Goal: Task Accomplishment & Management: Complete application form

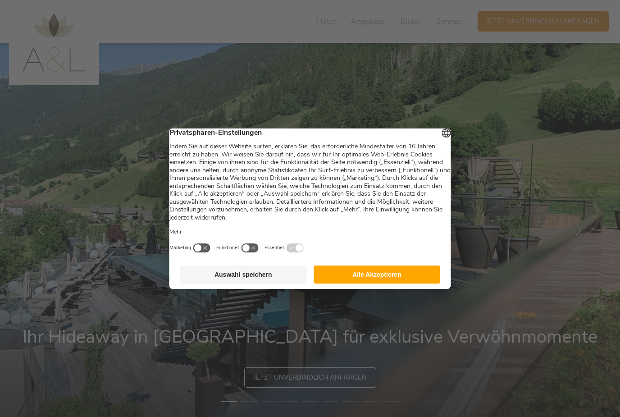
click at [285, 283] on button "Auswahl speichern" at bounding box center [243, 274] width 127 height 18
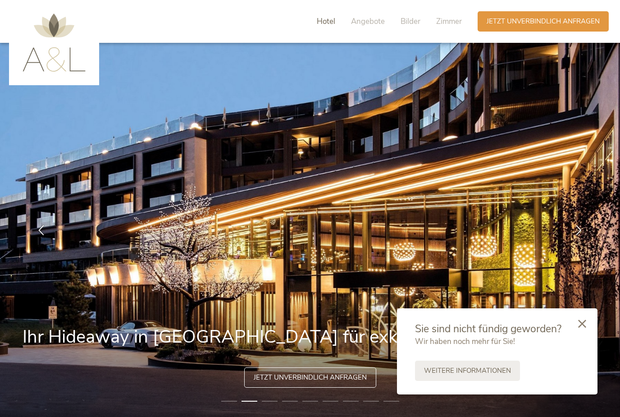
click at [331, 19] on span "Hotel" at bounding box center [326, 21] width 18 height 10
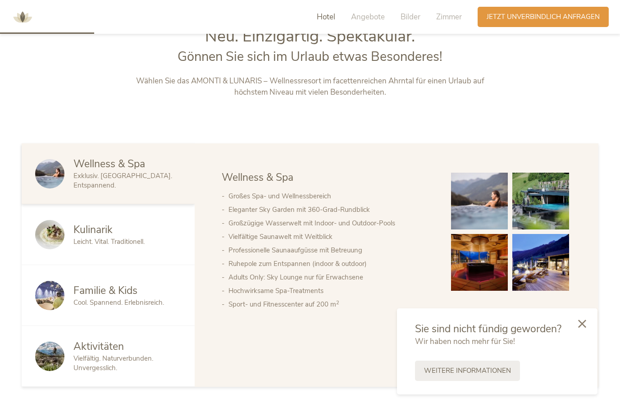
scroll to position [477, 0]
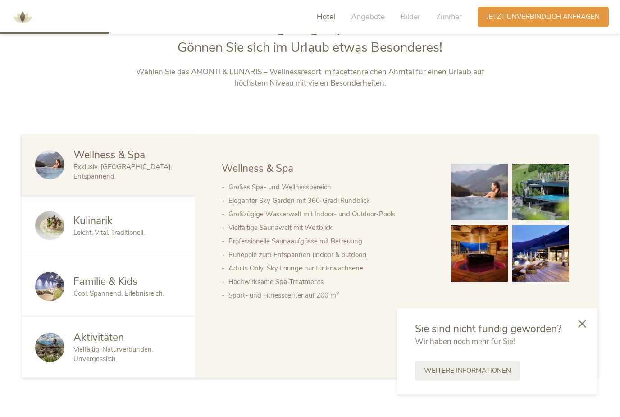
click at [580, 323] on icon at bounding box center [582, 323] width 8 height 8
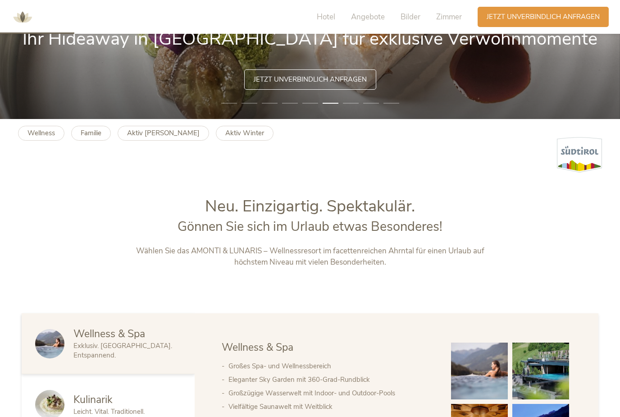
scroll to position [0, 0]
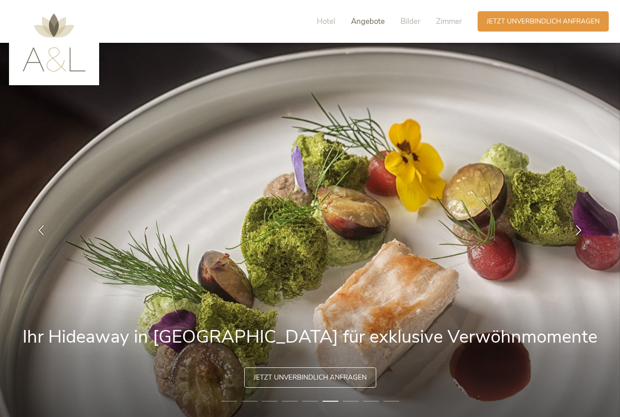
click at [375, 24] on span "Angebote" at bounding box center [368, 21] width 34 height 10
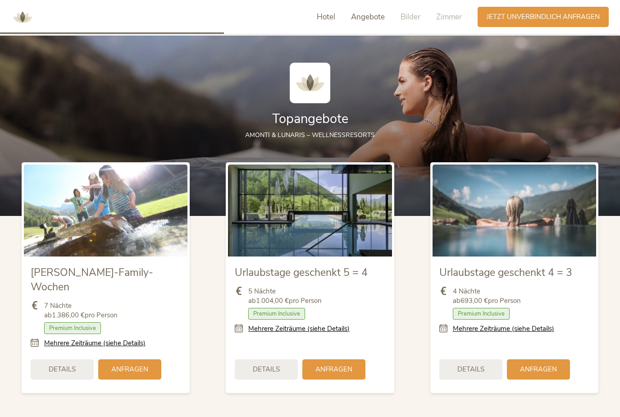
scroll to position [1011, 0]
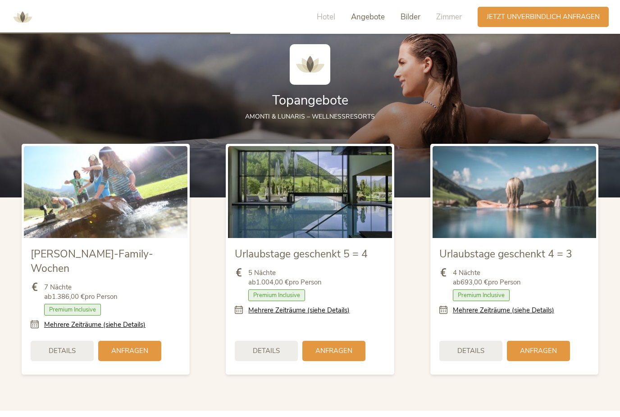
click at [410, 21] on span "Bilder" at bounding box center [410, 17] width 20 height 10
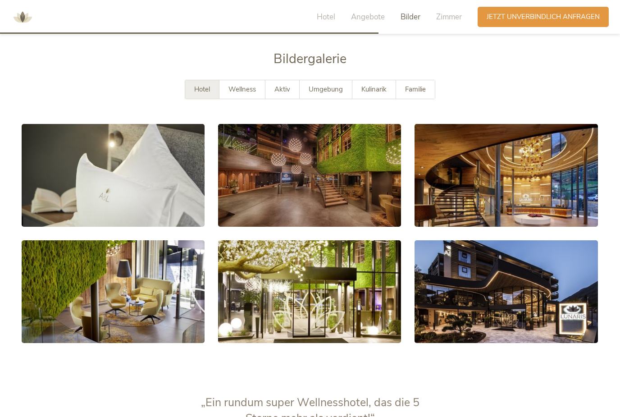
scroll to position [1662, 0]
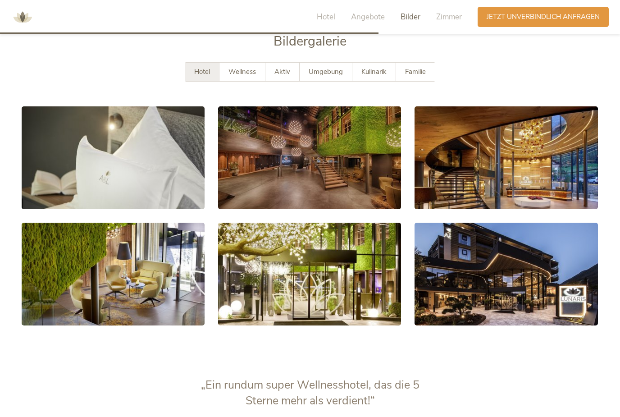
click at [513, 29] on div "Hotel Angebote Bilder Zimmer Anfragen Jetzt unverbindlich anfragen" at bounding box center [457, 17] width 308 height 25
click at [515, 20] on span "Jetzt unverbindlich anfragen" at bounding box center [542, 15] width 113 height 9
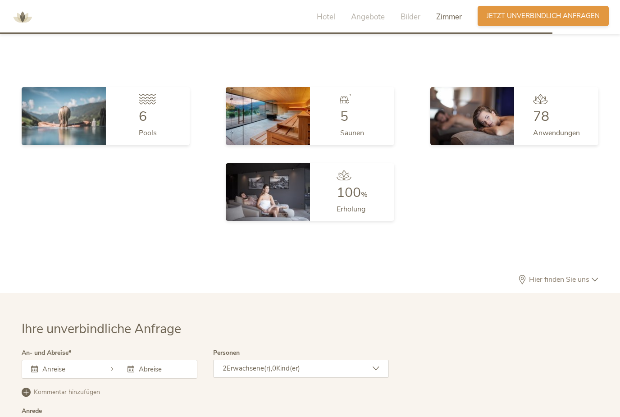
scroll to position [2723, 0]
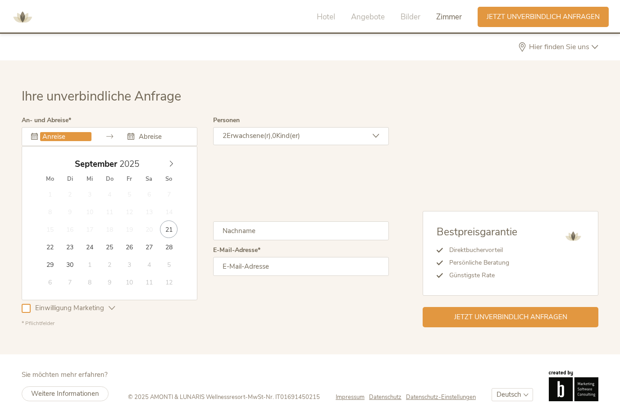
click at [64, 132] on input "text" at bounding box center [65, 136] width 51 height 9
click at [172, 165] on icon at bounding box center [171, 163] width 6 height 6
type input "2026"
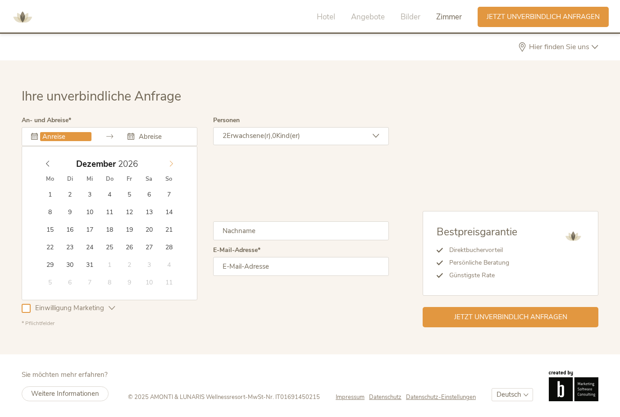
click at [172, 165] on icon at bounding box center [171, 163] width 6 height 6
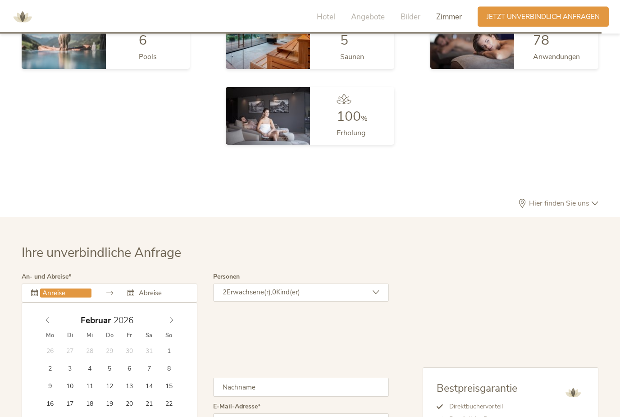
scroll to position [2549, 0]
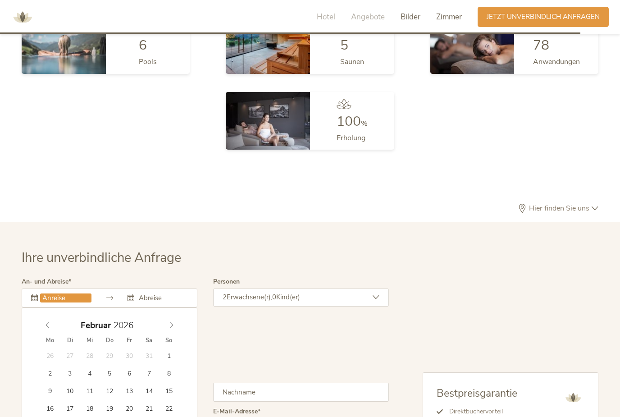
click at [404, 15] on span "Bilder" at bounding box center [410, 17] width 20 height 10
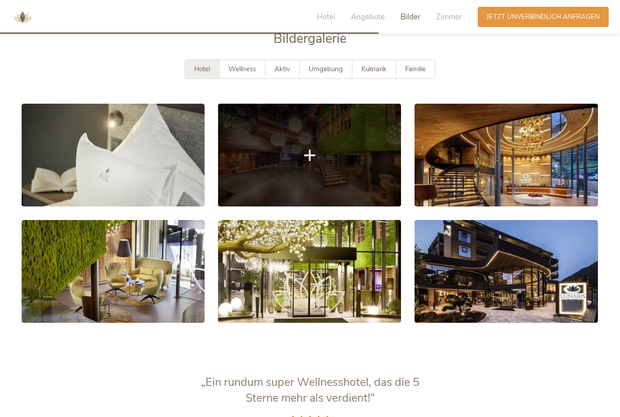
scroll to position [1662, 0]
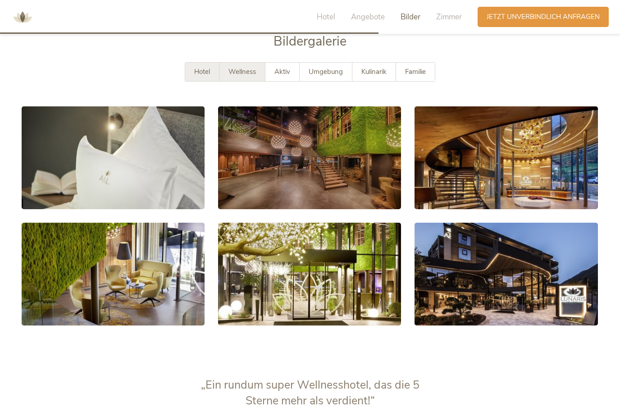
click at [235, 76] on span "Wellness" at bounding box center [241, 71] width 27 height 9
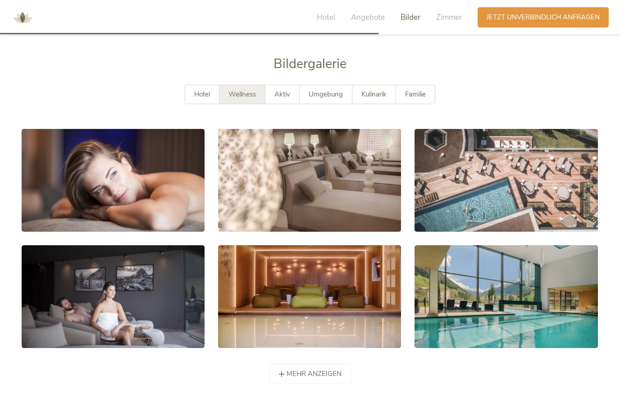
scroll to position [1639, 0]
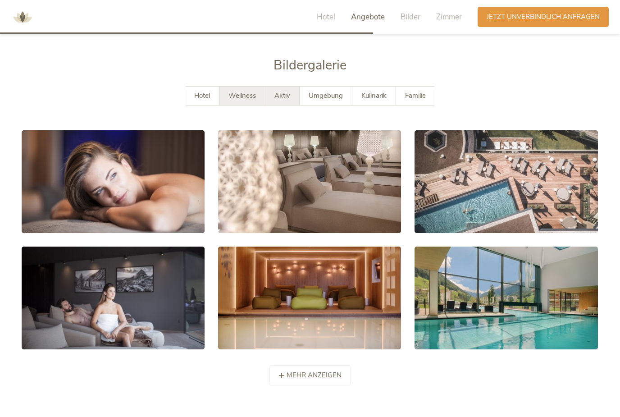
click at [284, 100] on span "Aktiv" at bounding box center [282, 95] width 16 height 9
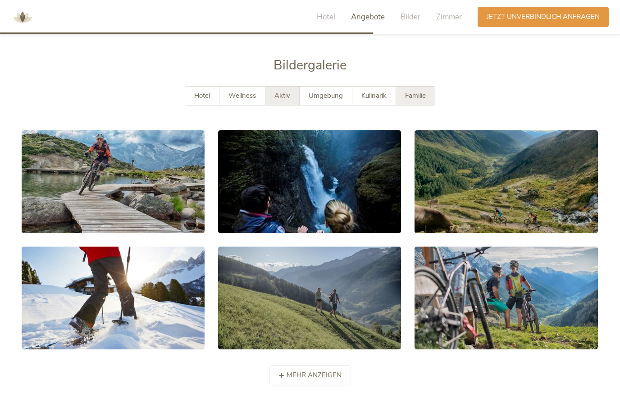
click at [425, 100] on span "Familie" at bounding box center [415, 95] width 21 height 9
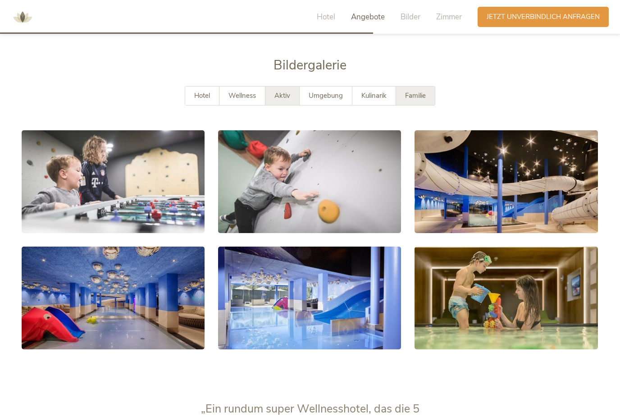
click at [285, 100] on span "Aktiv" at bounding box center [282, 95] width 16 height 9
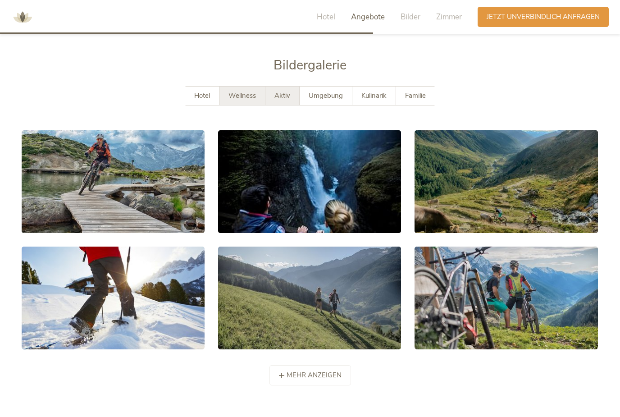
click at [244, 100] on span "Wellness" at bounding box center [241, 95] width 27 height 9
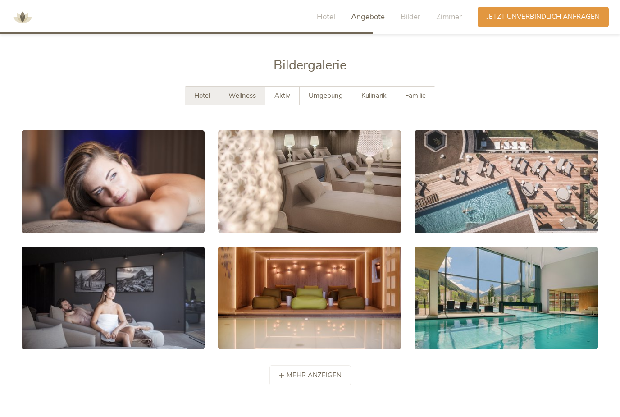
click at [194, 100] on span "Hotel" at bounding box center [202, 95] width 16 height 9
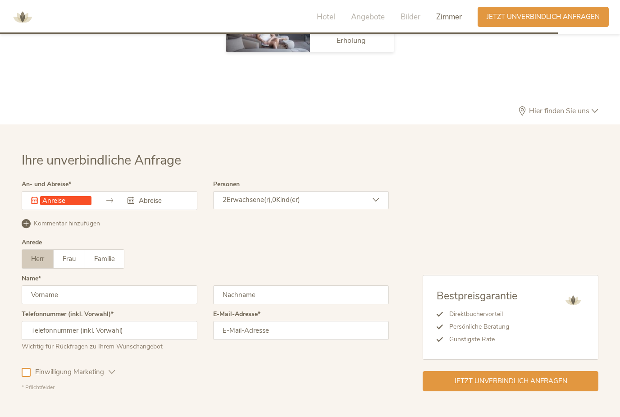
scroll to position [2693, 0]
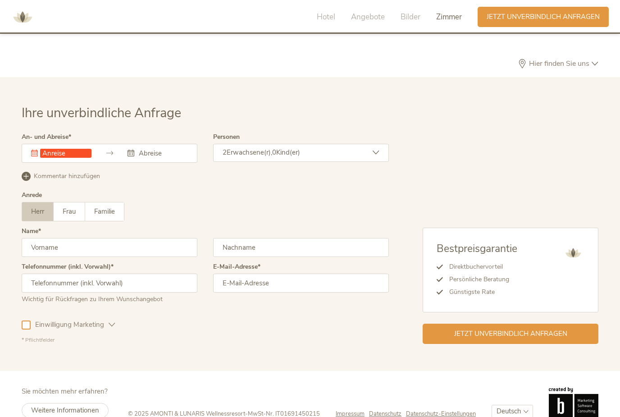
click at [554, 67] on span "Hier finden Sie uns" at bounding box center [559, 63] width 65 height 7
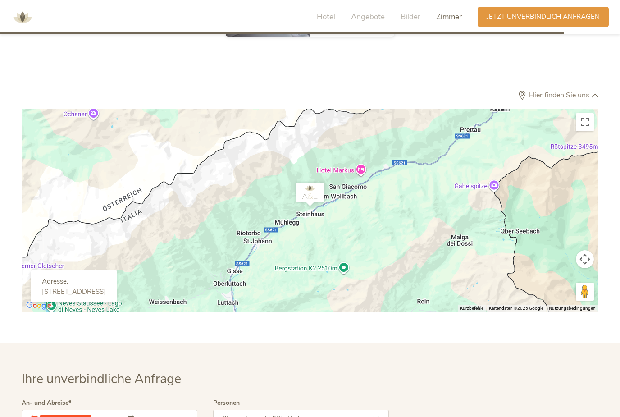
scroll to position [2665, 0]
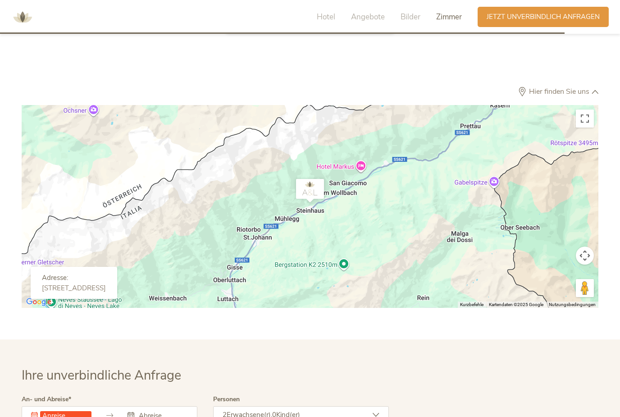
drag, startPoint x: 392, startPoint y: 199, endPoint x: 322, endPoint y: 265, distance: 96.2
click at [320, 265] on div at bounding box center [310, 206] width 576 height 203
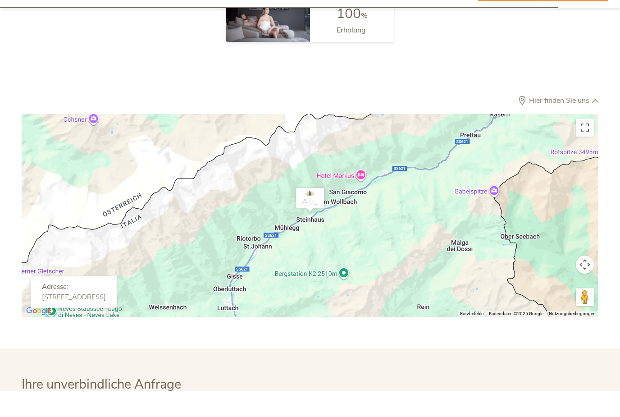
scroll to position [2660, 0]
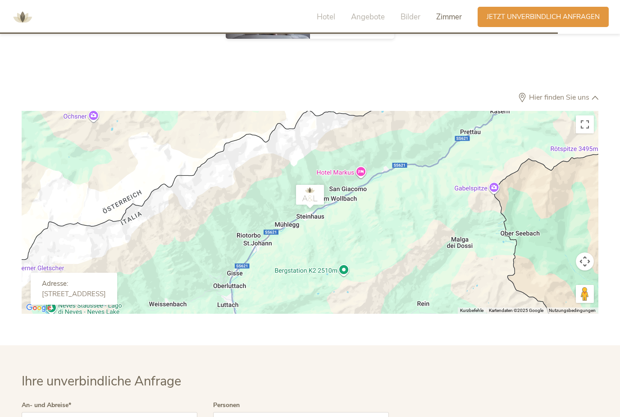
click at [340, 0] on div "Hotel Angebote Bilder Zimmer Anfragen Jetzt unverbindlich anfragen" at bounding box center [310, 17] width 620 height 34
